Goal: Task Accomplishment & Management: Use online tool/utility

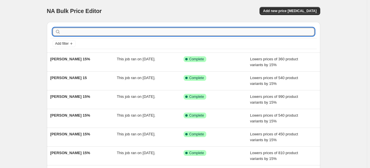
click at [127, 35] on input "text" at bounding box center [188, 32] width 253 height 8
type input "photo"
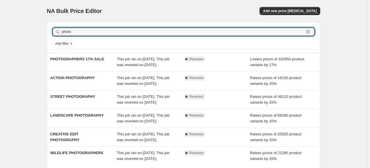
drag, startPoint x: 86, startPoint y: 32, endPoint x: 48, endPoint y: 30, distance: 38.4
click at [48, 30] on div "photo Clear Add filter" at bounding box center [184, 37] width 274 height 31
type input "[PERSON_NAME]"
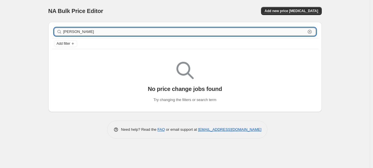
click at [210, 30] on input "[PERSON_NAME]" at bounding box center [184, 32] width 242 height 8
type input "h"
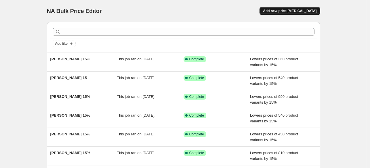
click at [281, 13] on button "Add new price [MEDICAL_DATA]" at bounding box center [290, 11] width 60 height 8
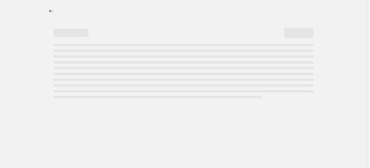
select select "percentage"
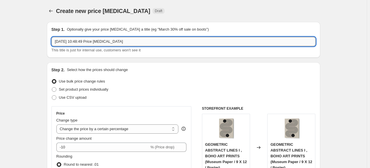
click at [191, 43] on input "[DATE] 10:48:49 Price [MEDICAL_DATA]" at bounding box center [184, 41] width 264 height 9
paste input "[PERSON_NAME]"
type input "[PERSON_NAME] 15%"
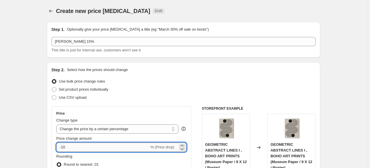
click at [110, 146] on input "-10" at bounding box center [102, 146] width 93 height 9
type input "-15"
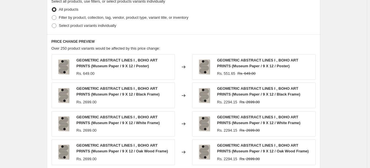
scroll to position [288, 0]
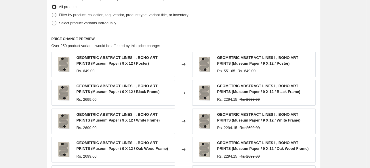
click at [80, 18] on label "Filter by product, collection, tag, vendor, product type, variant title, or inv…" at bounding box center [120, 15] width 137 height 8
click at [52, 13] on input "Filter by product, collection, tag, vendor, product type, variant title, or inv…" at bounding box center [52, 13] width 0 height 0
radio input "true"
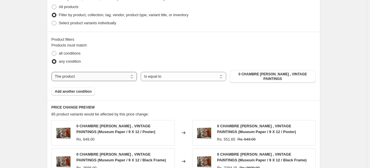
click at [98, 75] on select "The product The product's collection The product's tag The product's vendor The…" at bounding box center [95, 76] width 86 height 9
select select "collection"
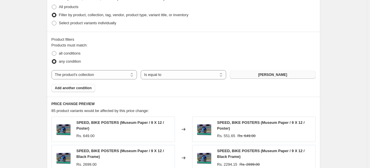
click at [275, 75] on span "[PERSON_NAME]" at bounding box center [272, 74] width 29 height 5
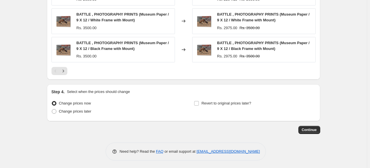
scroll to position [481, 0]
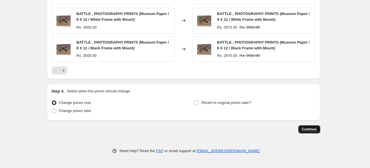
click at [317, 130] on span "Continue" at bounding box center [309, 129] width 15 height 5
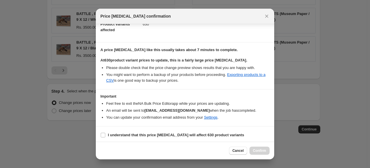
scroll to position [70, 0]
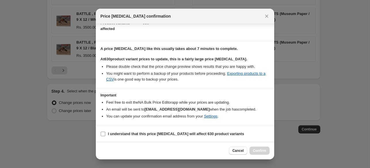
click at [198, 136] on label "I understand that this price [MEDICAL_DATA] will affect 630 product variants" at bounding box center [172, 134] width 144 height 8
click at [105, 136] on input "I understand that this price [MEDICAL_DATA] will affect 630 product variants" at bounding box center [103, 133] width 5 height 5
checkbox input "true"
click at [259, 151] on span "Confirm" at bounding box center [259, 150] width 13 height 5
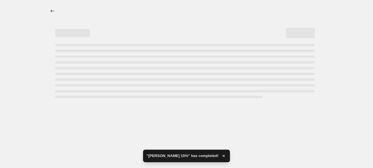
select select "percentage"
select select "collection"
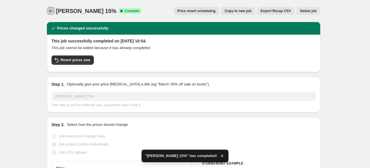
click at [54, 11] on icon "Price change jobs" at bounding box center [51, 11] width 6 height 6
